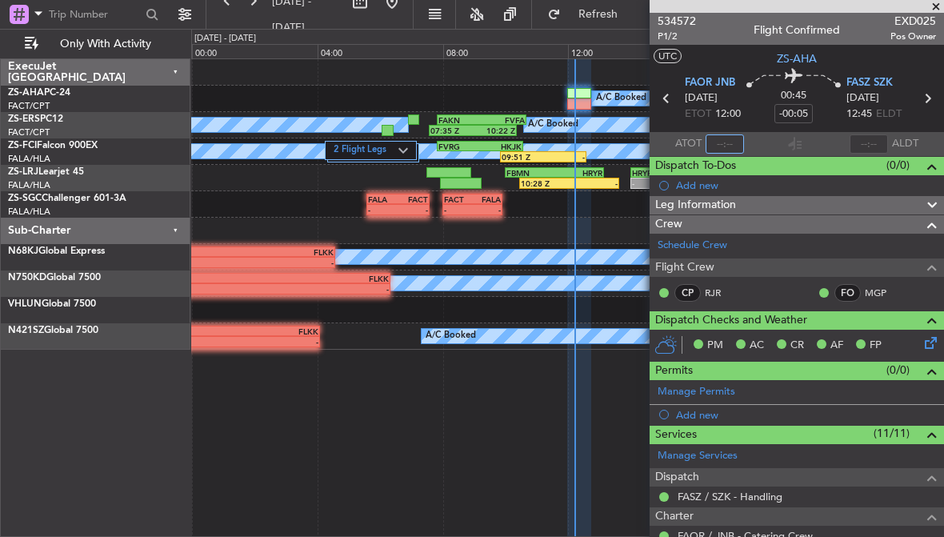
click at [725, 142] on input "text" at bounding box center [725, 143] width 38 height 19
type input "12:01"
click at [940, 4] on span at bounding box center [936, 7] width 16 height 14
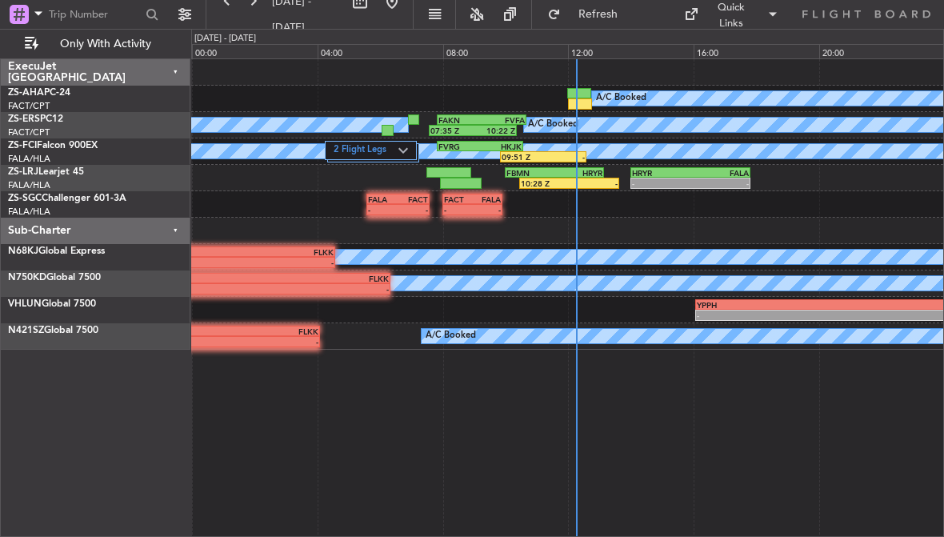
click at [520, 144] on div "HKJK" at bounding box center [501, 147] width 42 height 10
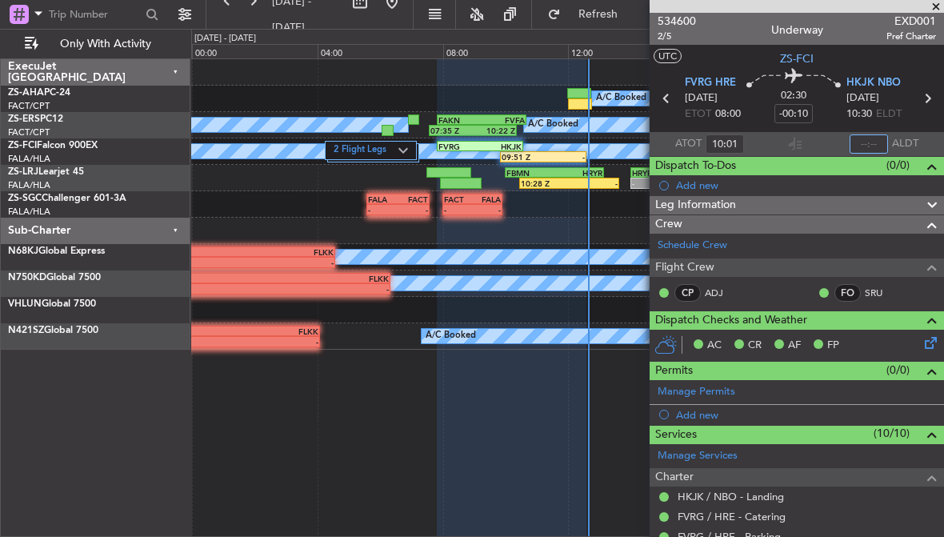
click at [875, 140] on input "text" at bounding box center [869, 143] width 38 height 19
type input "12:38"
click at [580, 98] on div at bounding box center [579, 93] width 24 height 11
type input "-00:05"
type input "12:01"
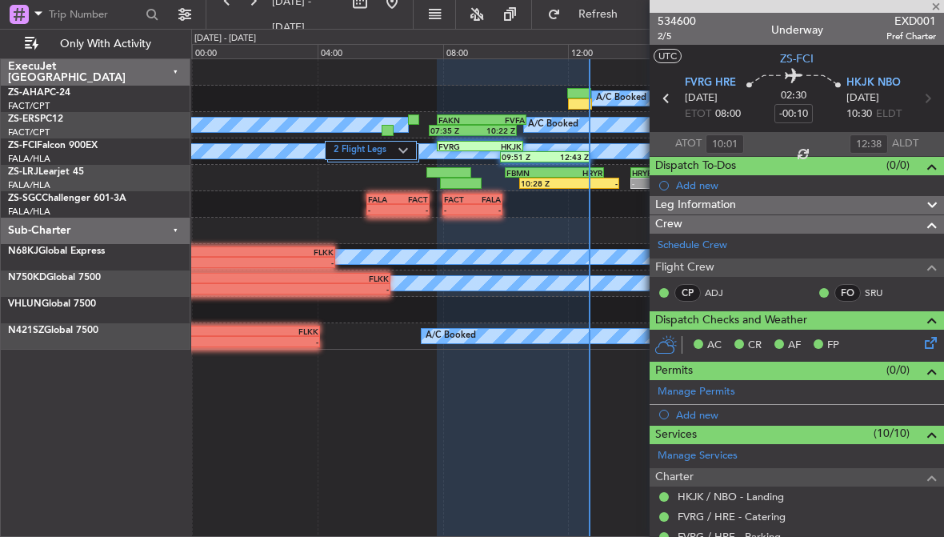
type input "0"
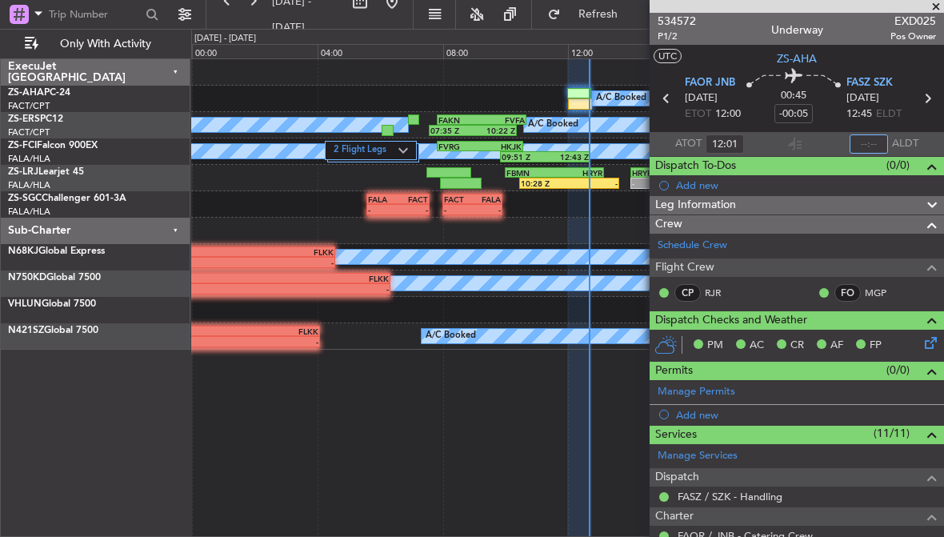
click at [878, 139] on input "text" at bounding box center [869, 143] width 38 height 19
type input "12:40"
click at [928, 6] on span at bounding box center [936, 7] width 16 height 14
